Goal: Information Seeking & Learning: Find contact information

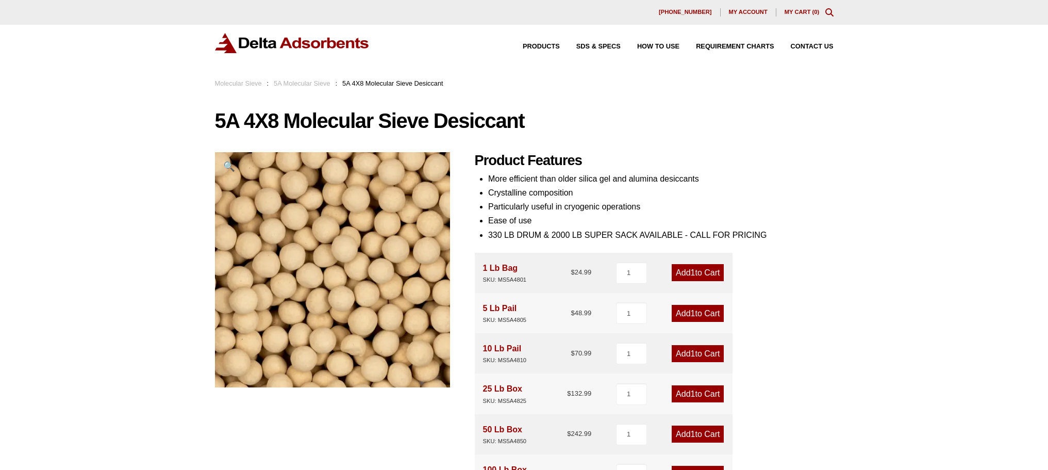
click at [314, 82] on link "5A Molecular Sieve" at bounding box center [302, 83] width 57 height 8
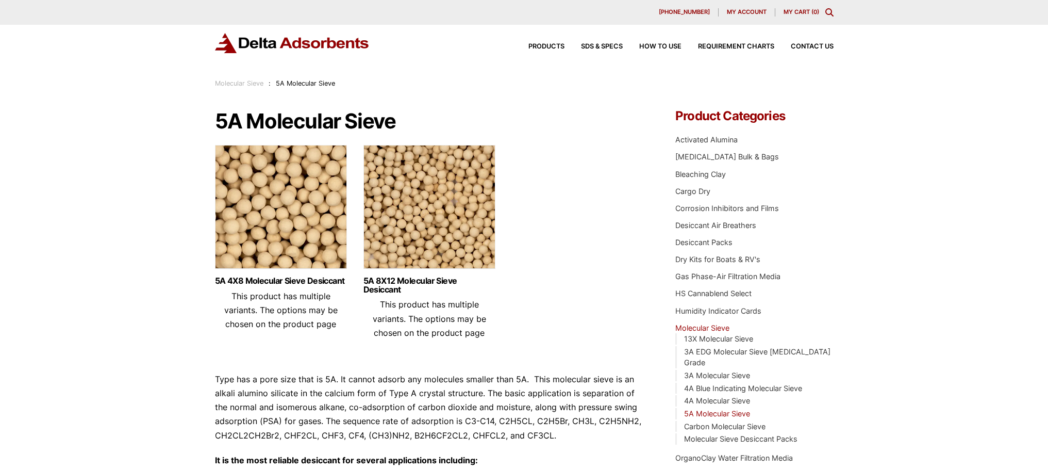
click at [439, 201] on img at bounding box center [429, 209] width 132 height 129
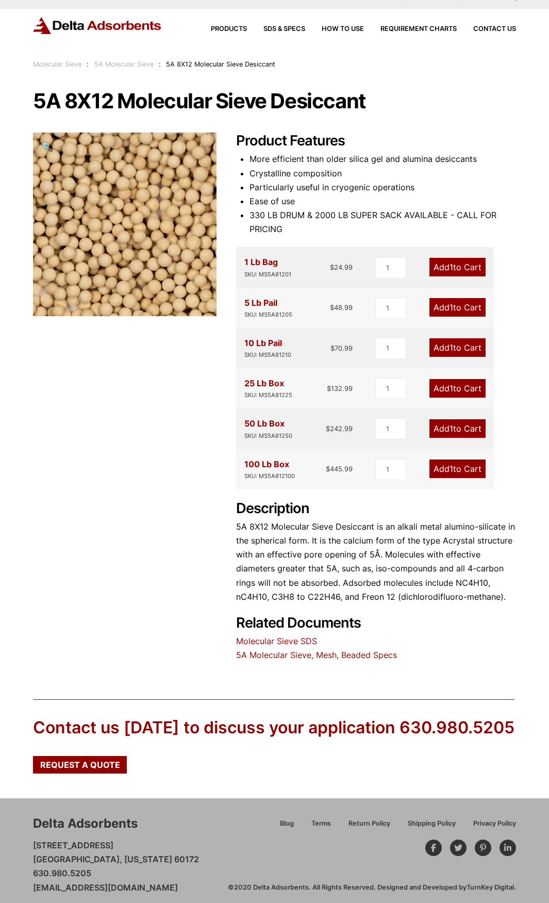
scroll to position [24, 0]
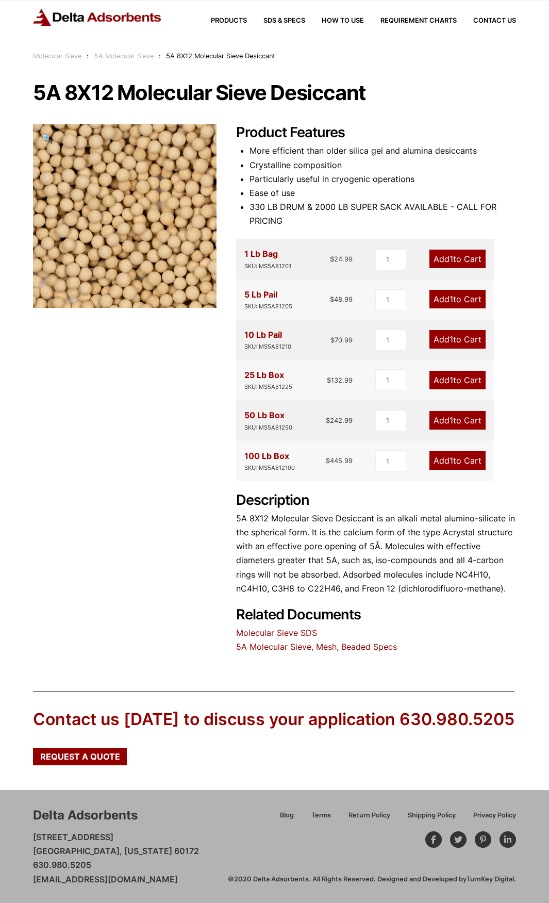
click at [199, 469] on div "Delta Adsorbents 28 Congress Circle W. Roselle, Illinois 60172 630.980.5205 cus…" at bounding box center [130, 845] width 195 height 79
drag, startPoint x: 25, startPoint y: 879, endPoint x: 193, endPoint y: 879, distance: 168.1
click at [193, 469] on div "Delta Adsorbents 28 Congress Circle W. Roselle, Illinois 60172 630.980.5205 cus…" at bounding box center [274, 846] width 549 height 112
click at [170, 469] on div "Contact us today to discuss your application 630.980.5205 Request a Quote" at bounding box center [274, 728] width 482 height 74
drag, startPoint x: 30, startPoint y: 880, endPoint x: 192, endPoint y: 882, distance: 161.9
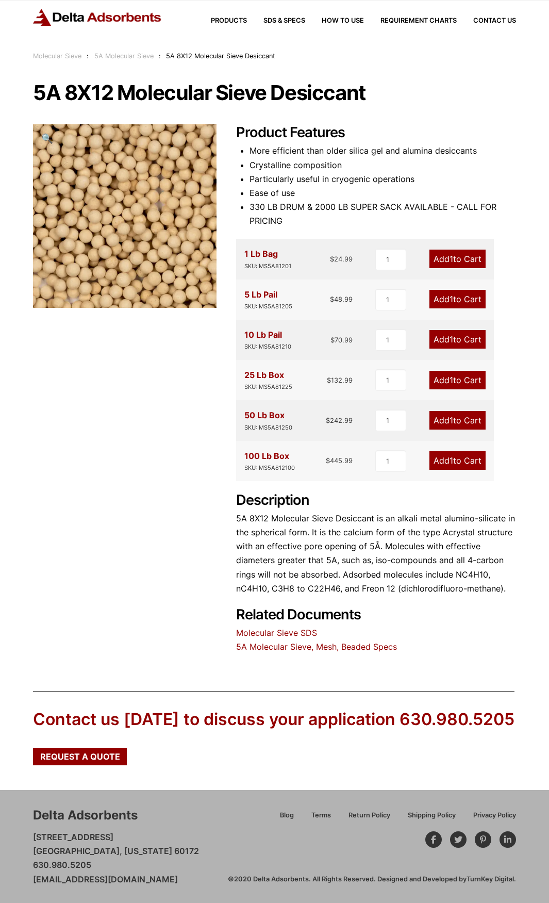
click at [193, 469] on div "Delta Adsorbents 28 Congress Circle W. Roselle, Illinois 60172 630.980.5205 cus…" at bounding box center [274, 846] width 549 height 112
copy link "[EMAIL_ADDRESS][DOMAIN_NAME]"
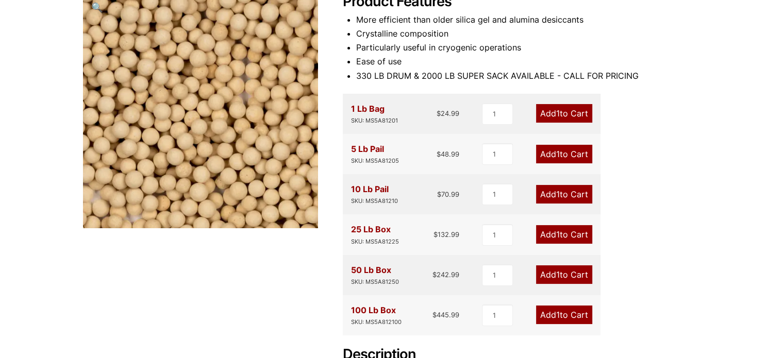
scroll to position [75, 0]
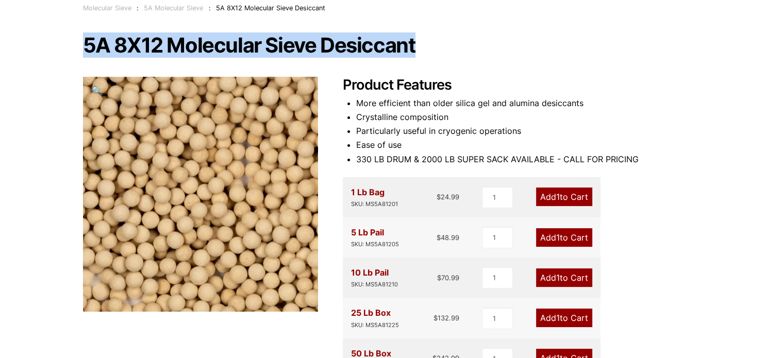
drag, startPoint x: 84, startPoint y: 43, endPoint x: 413, endPoint y: 35, distance: 329.0
click at [413, 35] on h1 "5A 8X12 Molecular Sieve Desiccant" at bounding box center [392, 46] width 619 height 22
copy h1 "5A 8X12 Molecular Sieve Desiccant"
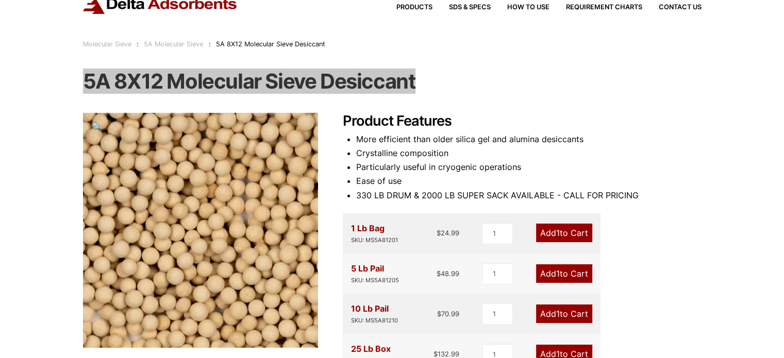
scroll to position [0, 0]
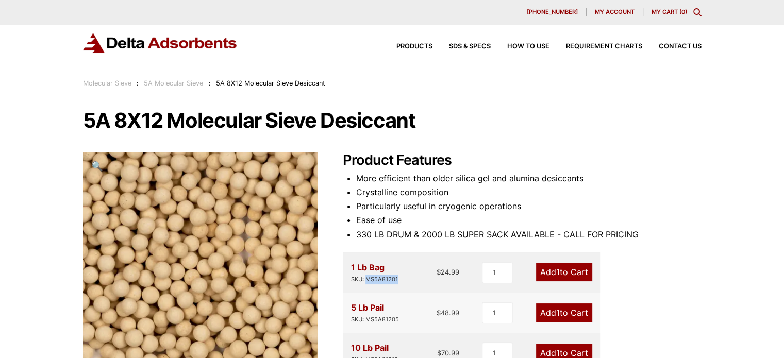
drag, startPoint x: 366, startPoint y: 280, endPoint x: 399, endPoint y: 276, distance: 32.7
click at [399, 276] on div "1 Lb Bag SKU: MS5A81201 $ 24.99" at bounding box center [405, 273] width 109 height 24
copy div "MS5A81201"
drag, startPoint x: 352, startPoint y: 267, endPoint x: 390, endPoint y: 263, distance: 37.8
click at [390, 263] on div "1 Lb Bag SKU: MS5A81201" at bounding box center [374, 273] width 47 height 24
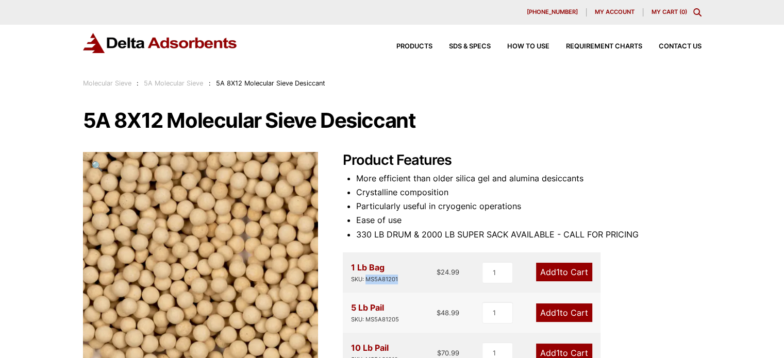
copy div "1 Lb Bag"
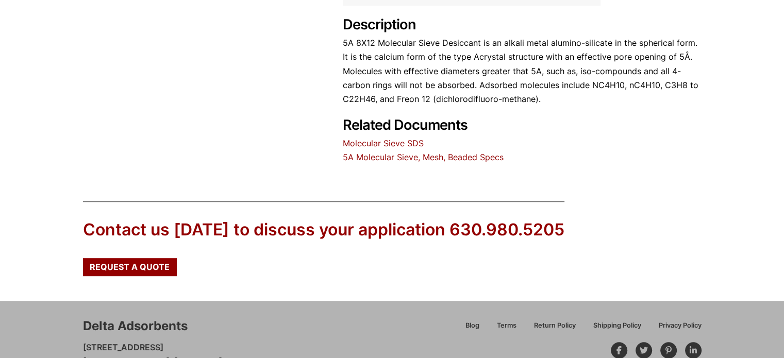
scroll to position [544, 0]
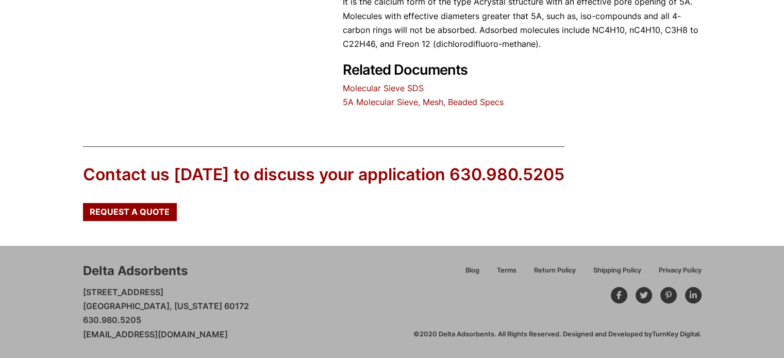
click at [110, 262] on div "Delta Adsorbents" at bounding box center [135, 271] width 105 height 18
drag, startPoint x: 85, startPoint y: 268, endPoint x: 251, endPoint y: 330, distance: 177.3
click at [251, 331] on div "Delta Adsorbents 28 Congress Circle W. Roselle, Illinois 60172 630.980.5205 cus…" at bounding box center [248, 301] width 330 height 79
copy div "Delta Adsorbents 28 Congress Circle W. Roselle, Illinois 60172 630.980.5205 cus…"
